Goal: Use online tool/utility: Utilize a website feature to perform a specific function

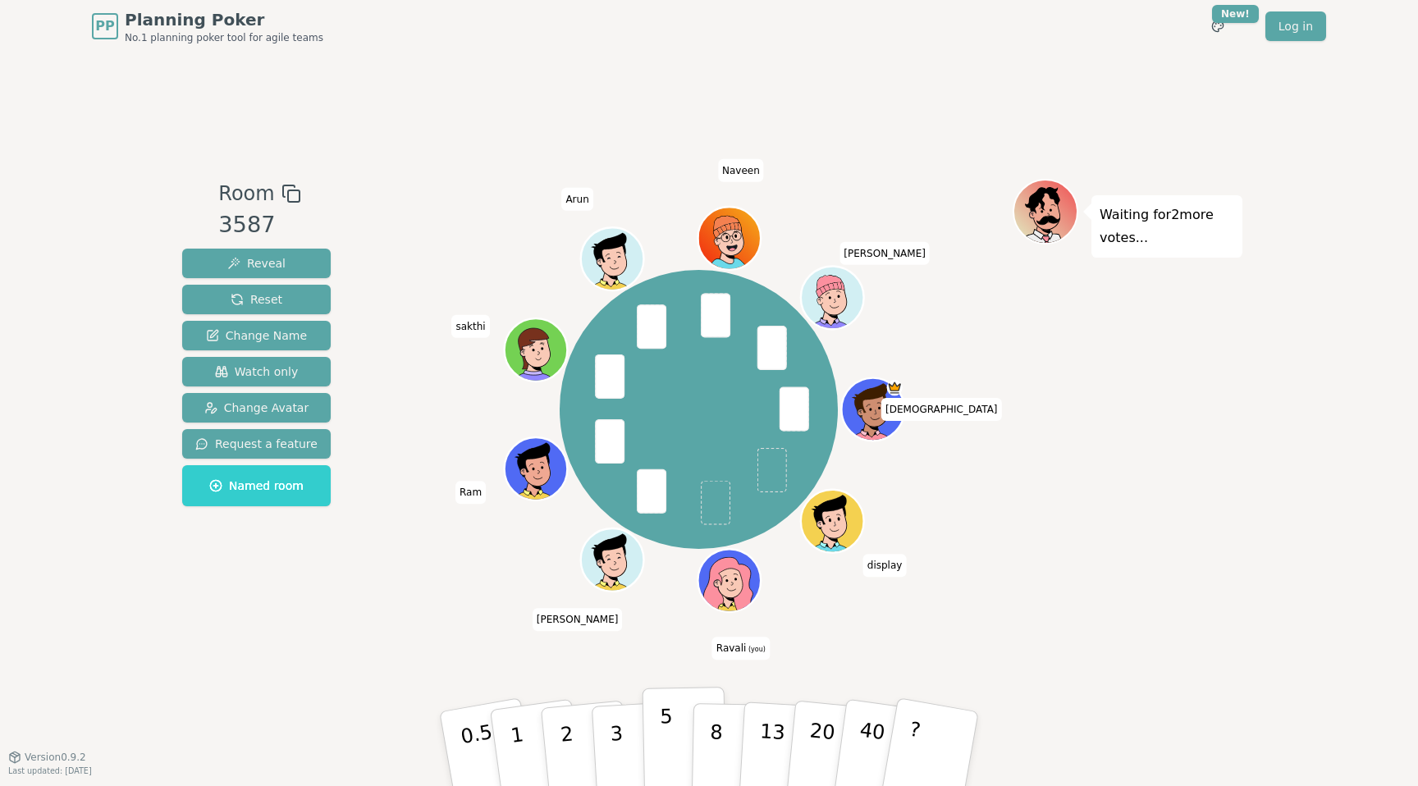
click at [670, 760] on p "5" at bounding box center [667, 749] width 14 height 89
click at [670, 749] on p "5" at bounding box center [667, 749] width 14 height 89
click at [714, 748] on p "8" at bounding box center [716, 748] width 14 height 89
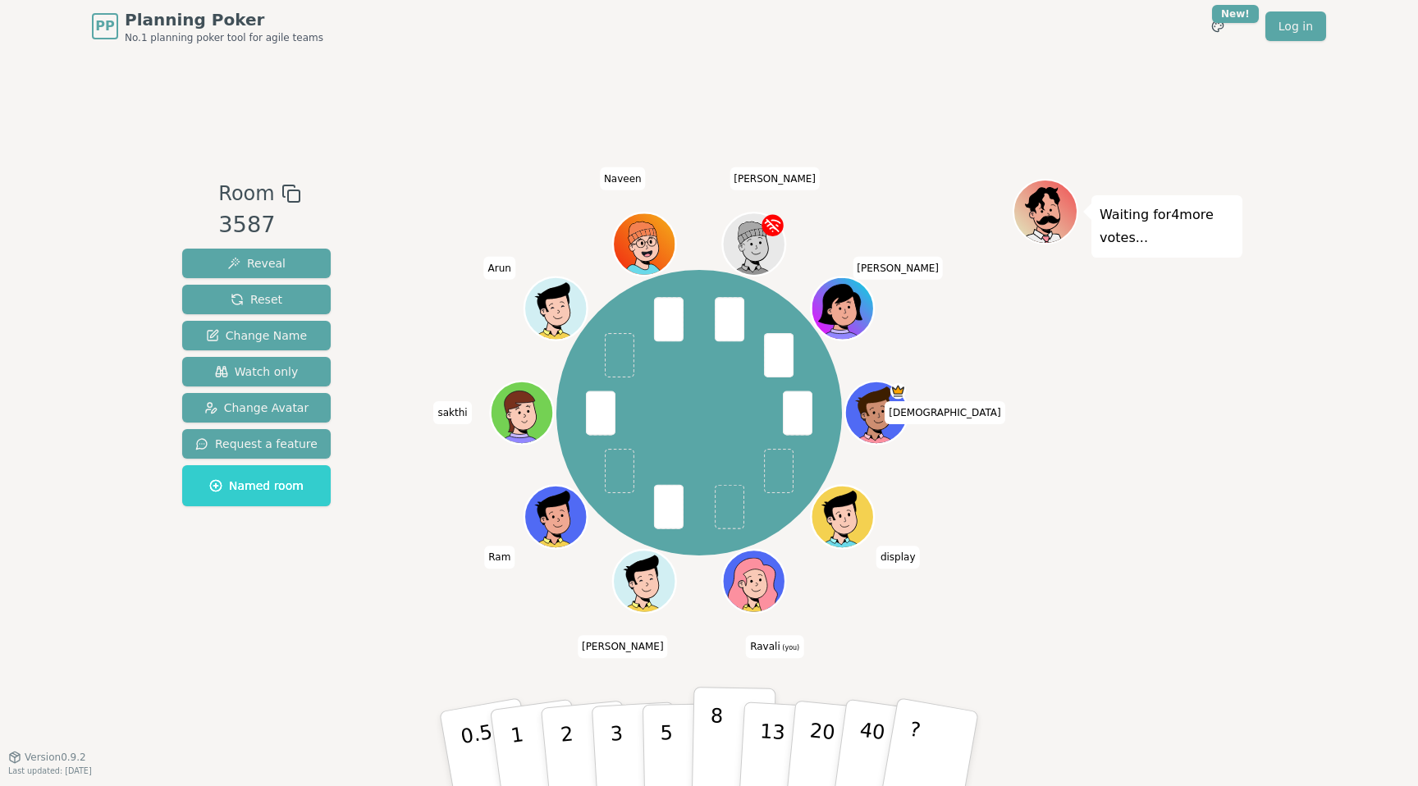
click at [709, 757] on p "8" at bounding box center [716, 748] width 14 height 89
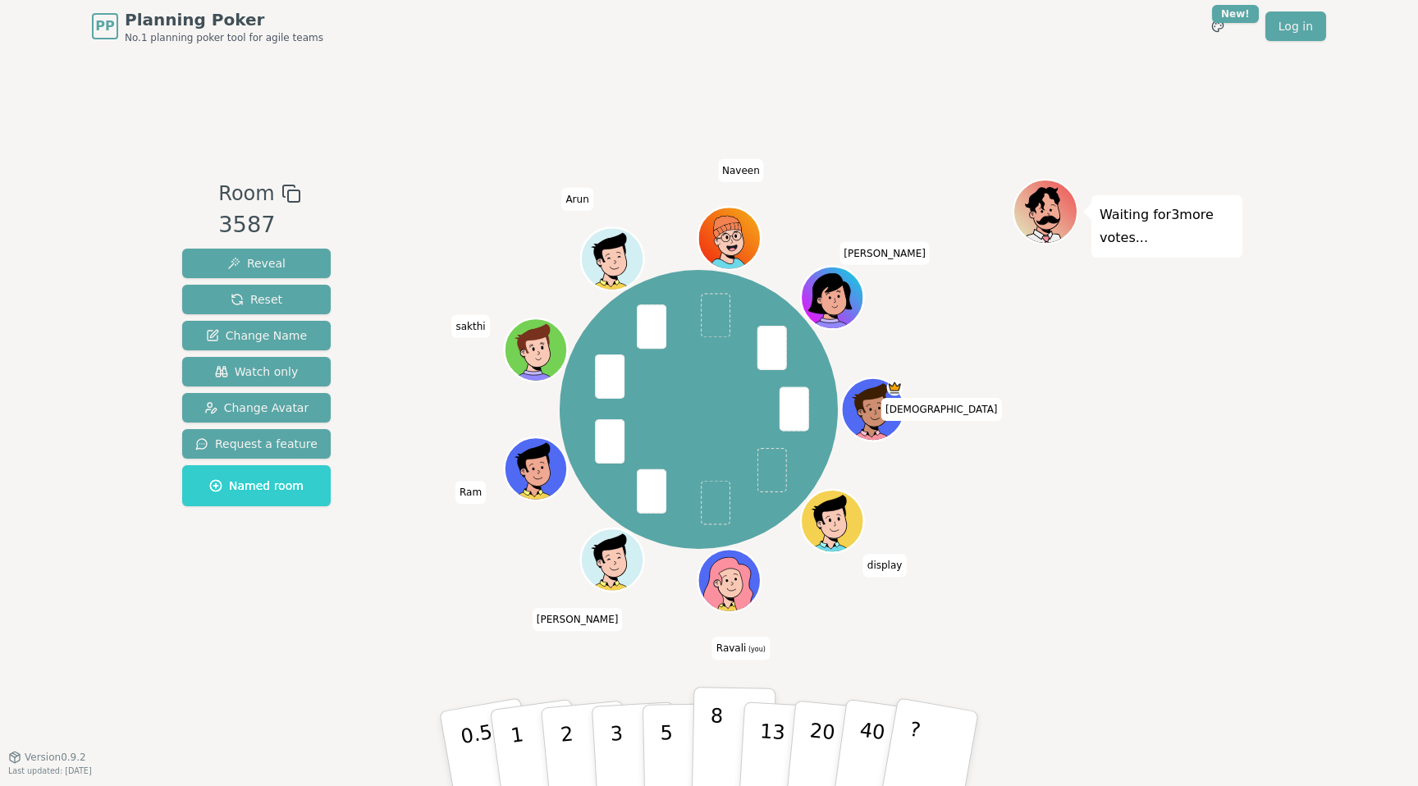
click at [717, 728] on p "8" at bounding box center [716, 748] width 14 height 89
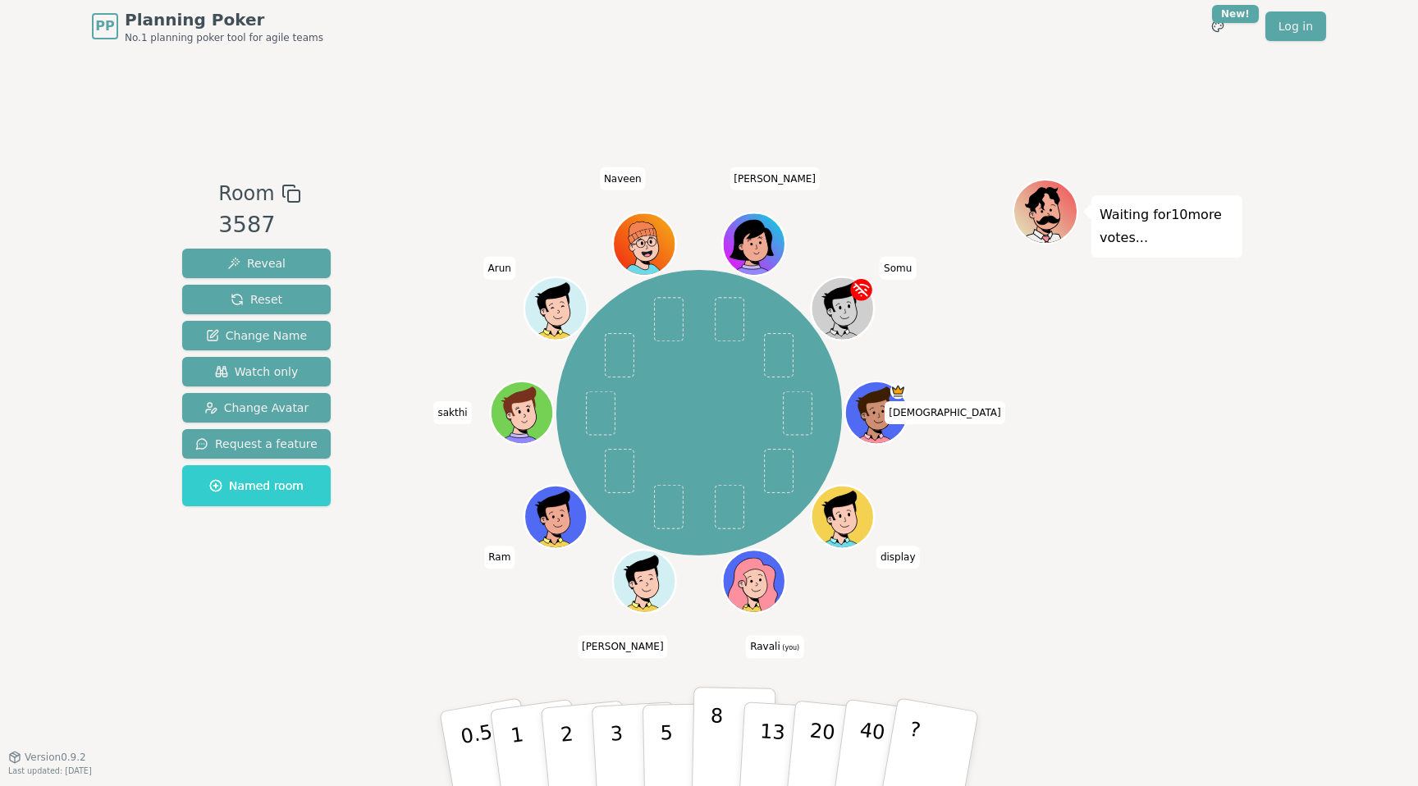
click at [712, 760] on p "8" at bounding box center [716, 748] width 14 height 89
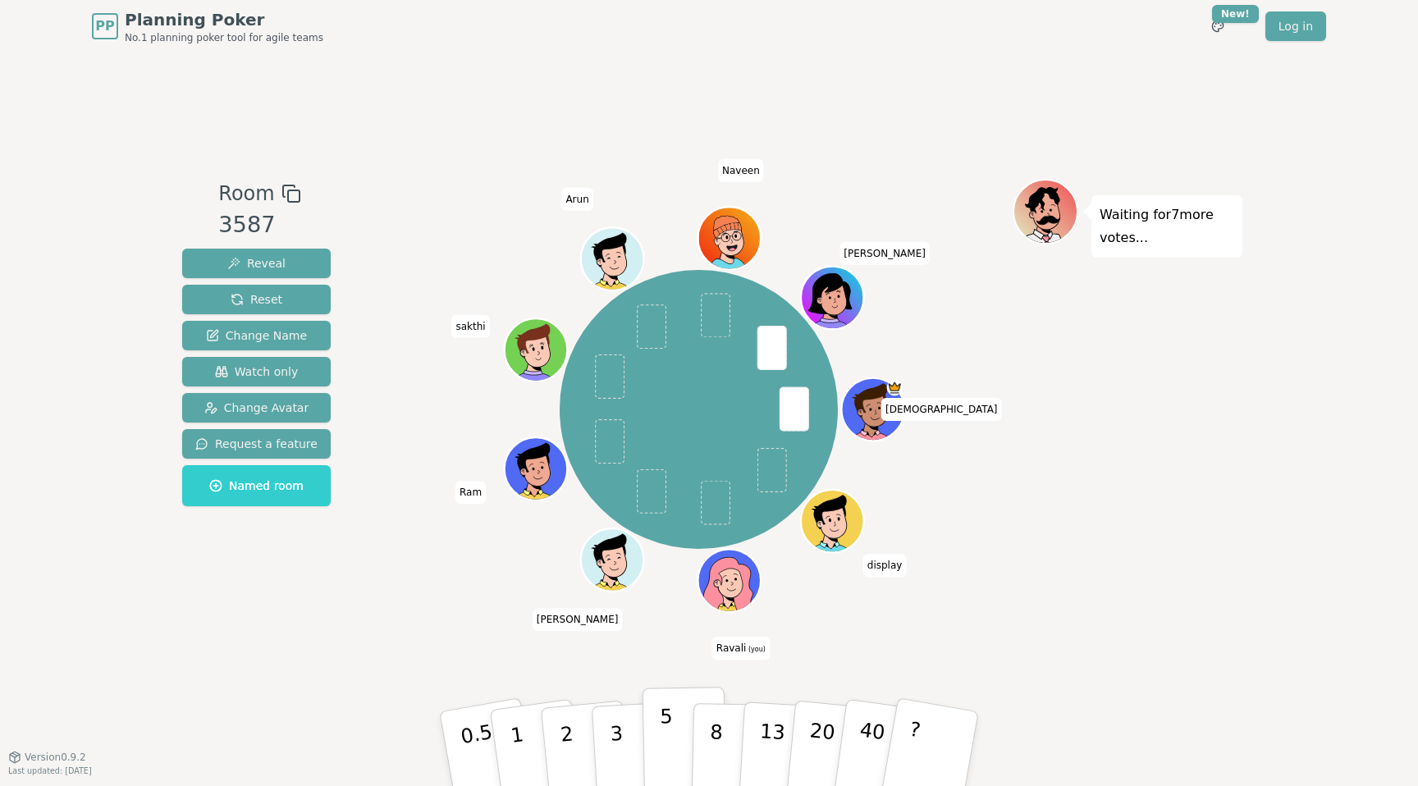
click at [665, 729] on p "5" at bounding box center [667, 749] width 14 height 89
click at [703, 757] on button "8" at bounding box center [734, 749] width 85 height 125
click at [656, 744] on button "5" at bounding box center [684, 749] width 85 height 125
click at [712, 766] on p "8" at bounding box center [716, 748] width 14 height 89
click at [674, 753] on button "5" at bounding box center [684, 749] width 85 height 125
